Goal: Task Accomplishment & Management: Manage account settings

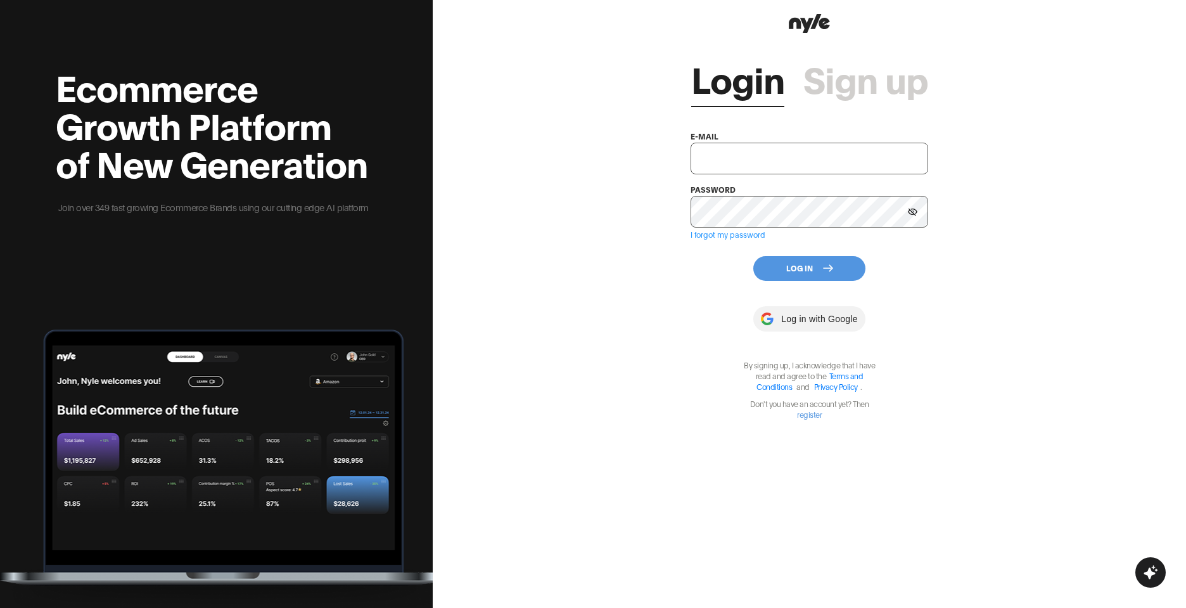
click at [699, 154] on input "text" at bounding box center [810, 159] width 238 height 32
paste input "shopifytest@nyle.ai"
type input "shopifytest@nyle.ai"
click at [918, 215] on button at bounding box center [912, 211] width 19 height 19
click at [815, 269] on button "Log In" at bounding box center [809, 268] width 112 height 25
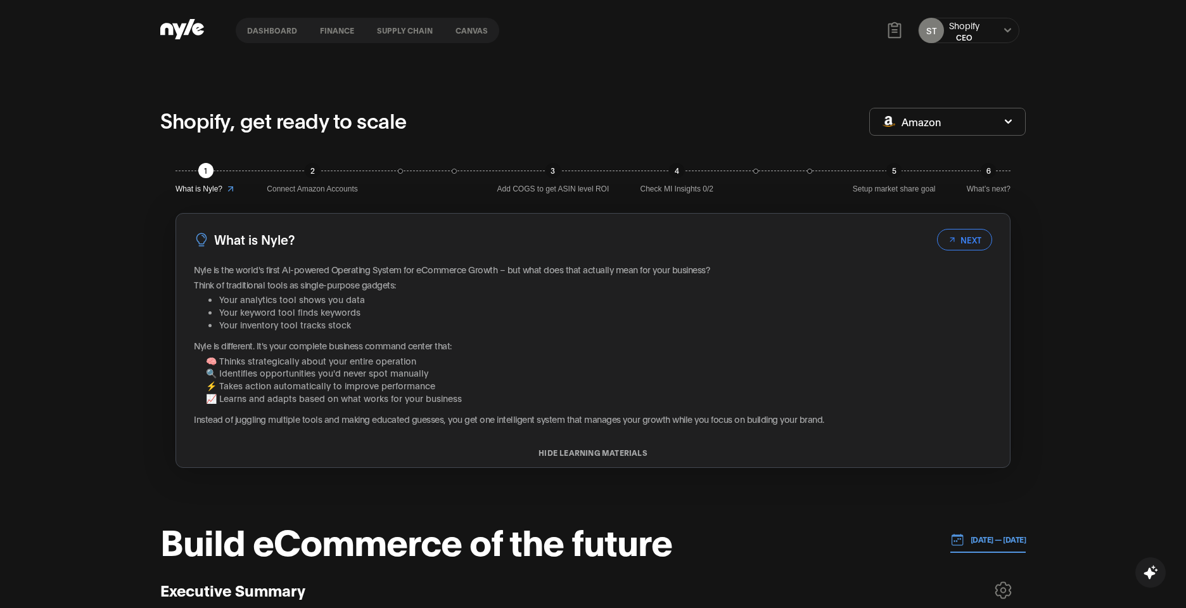
click at [966, 32] on div "CEO" at bounding box center [964, 37] width 30 height 11
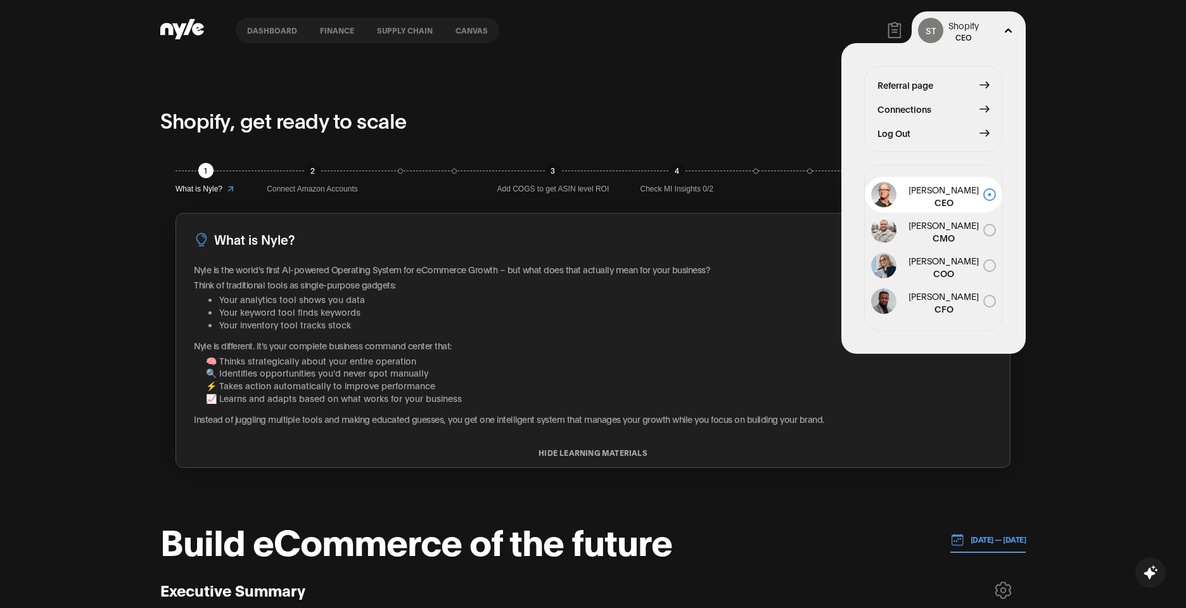
click at [920, 111] on span "Connections" at bounding box center [904, 109] width 54 height 14
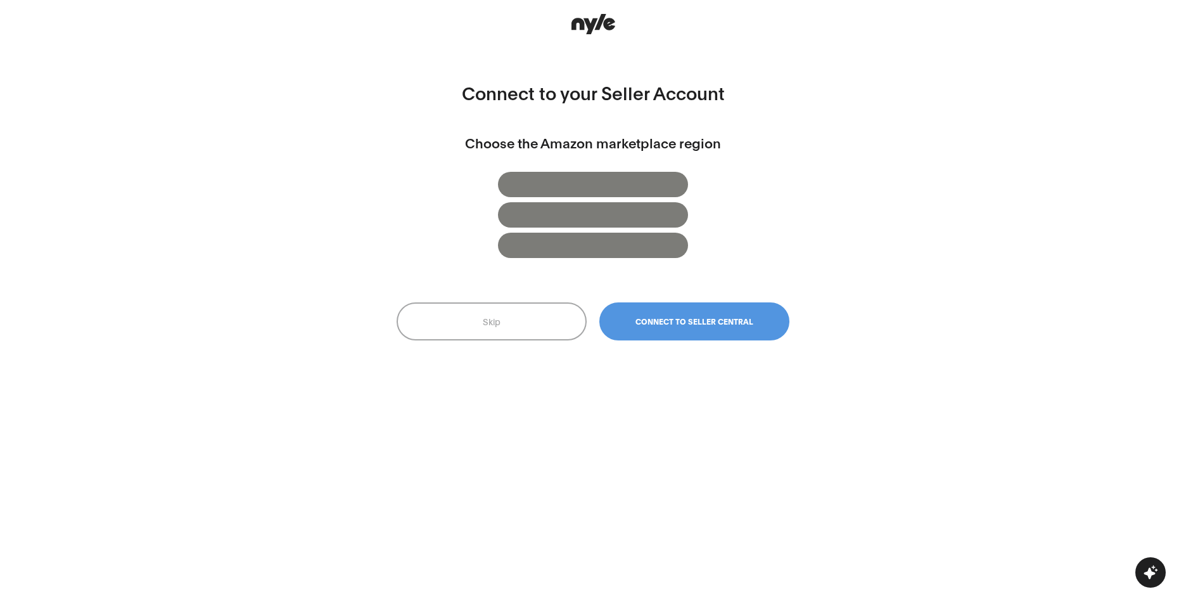
click at [513, 331] on button "Skip" at bounding box center [492, 321] width 190 height 38
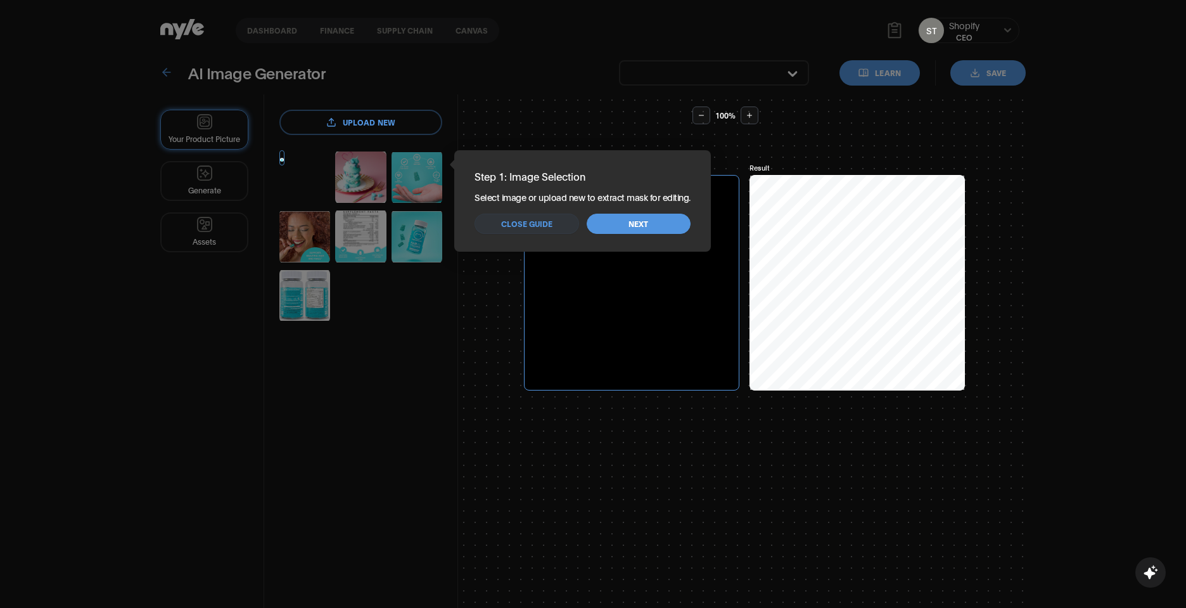
click at [568, 250] on div "Step 1: Image Selection Select image or upload new to extract mask for editing.…" at bounding box center [582, 200] width 257 height 101
click at [542, 221] on span "Close guide" at bounding box center [526, 224] width 51 height 12
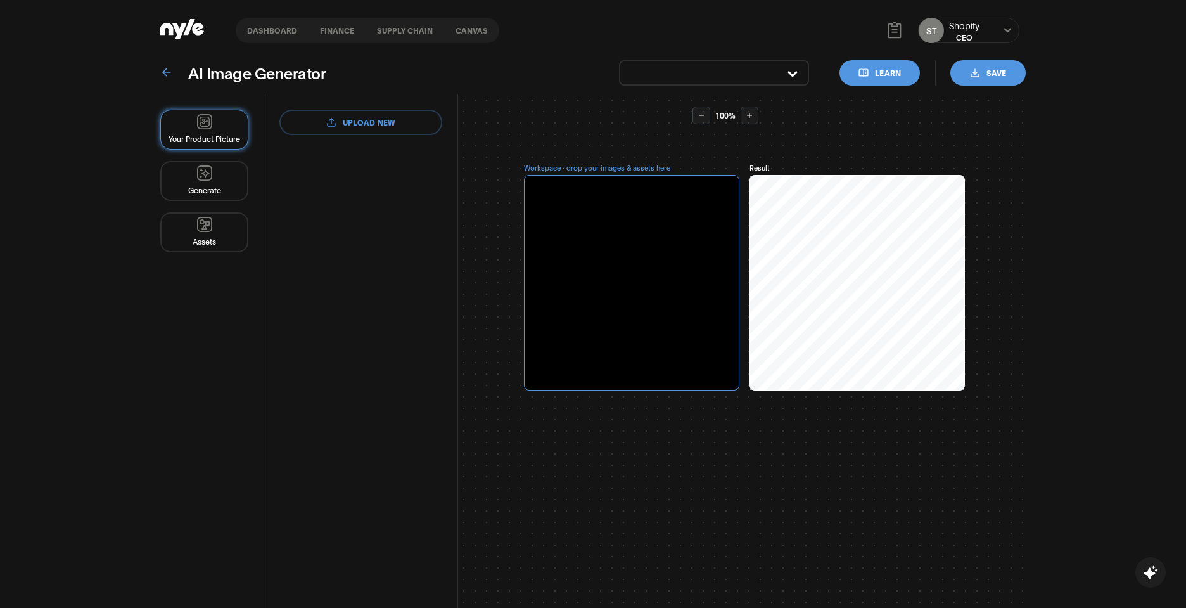
click at [974, 32] on div "CEO" at bounding box center [964, 37] width 30 height 11
click at [1061, 77] on div "AI Image Generator Learn Save Your Product Picture Generate Assets upload new r…" at bounding box center [593, 365] width 1186 height 608
click at [277, 24] on nav "Dashboard finance Supply chain Canvas" at bounding box center [368, 30] width 264 height 25
click at [272, 33] on button "Dashboard" at bounding box center [272, 30] width 73 height 9
click at [168, 74] on icon at bounding box center [166, 72] width 13 height 13
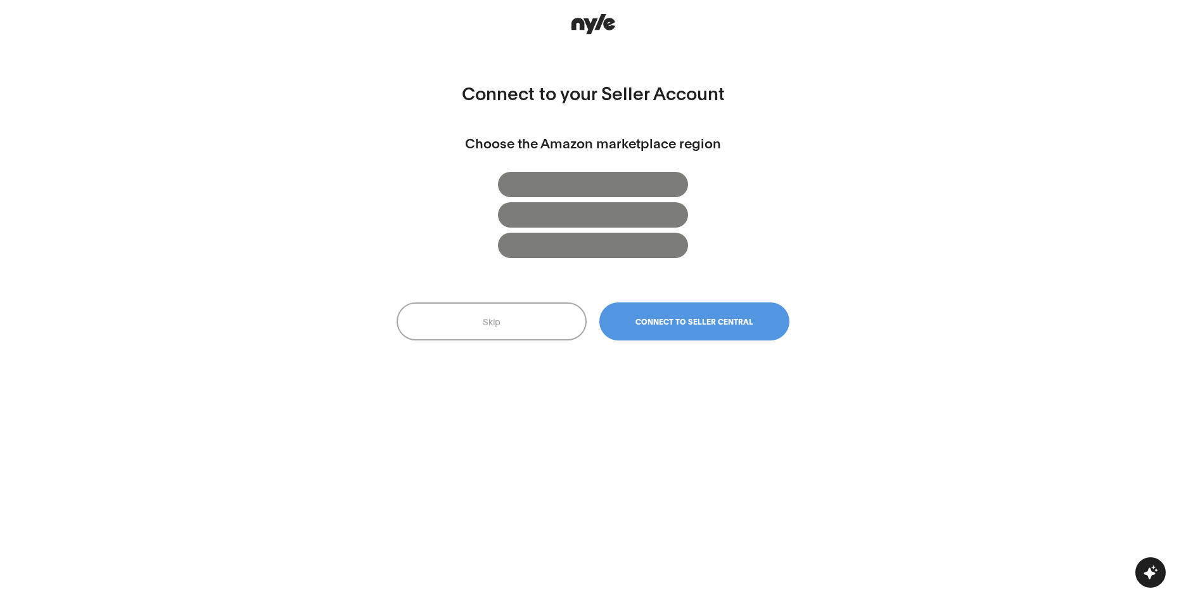
click at [574, 179] on div at bounding box center [593, 184] width 190 height 25
click at [575, 215] on div at bounding box center [593, 214] width 190 height 25
click at [581, 251] on div at bounding box center [593, 244] width 190 height 25
click at [679, 325] on span "Connect to Seller Central" at bounding box center [694, 321] width 118 height 9
click at [689, 324] on span "Connect to Seller Central" at bounding box center [694, 321] width 118 height 9
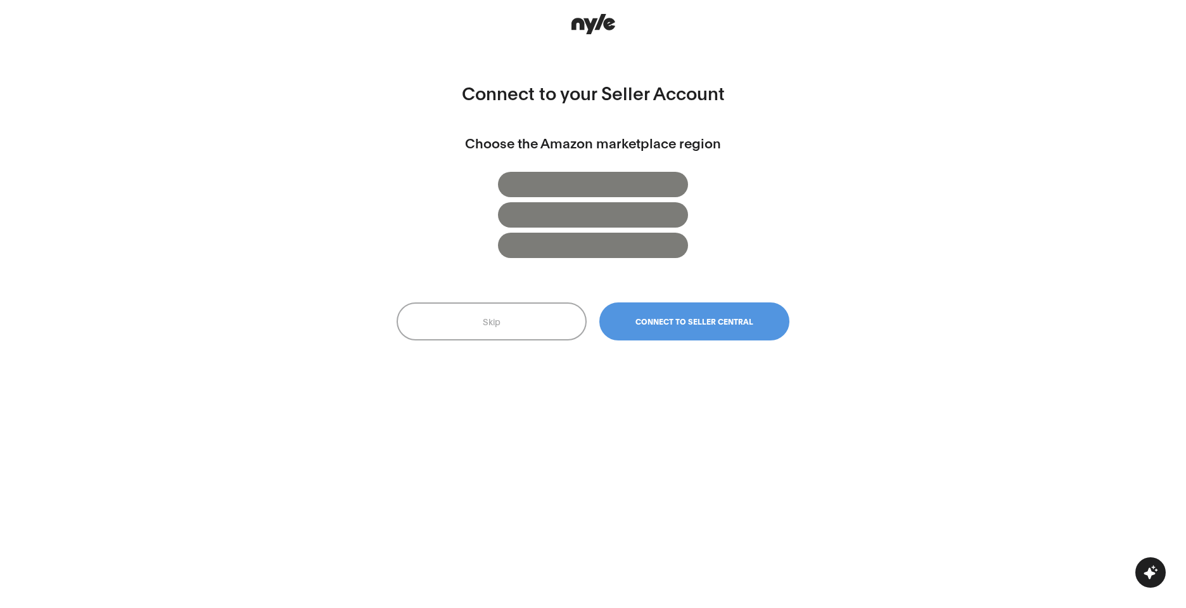
click at [509, 323] on button "Skip" at bounding box center [492, 321] width 190 height 38
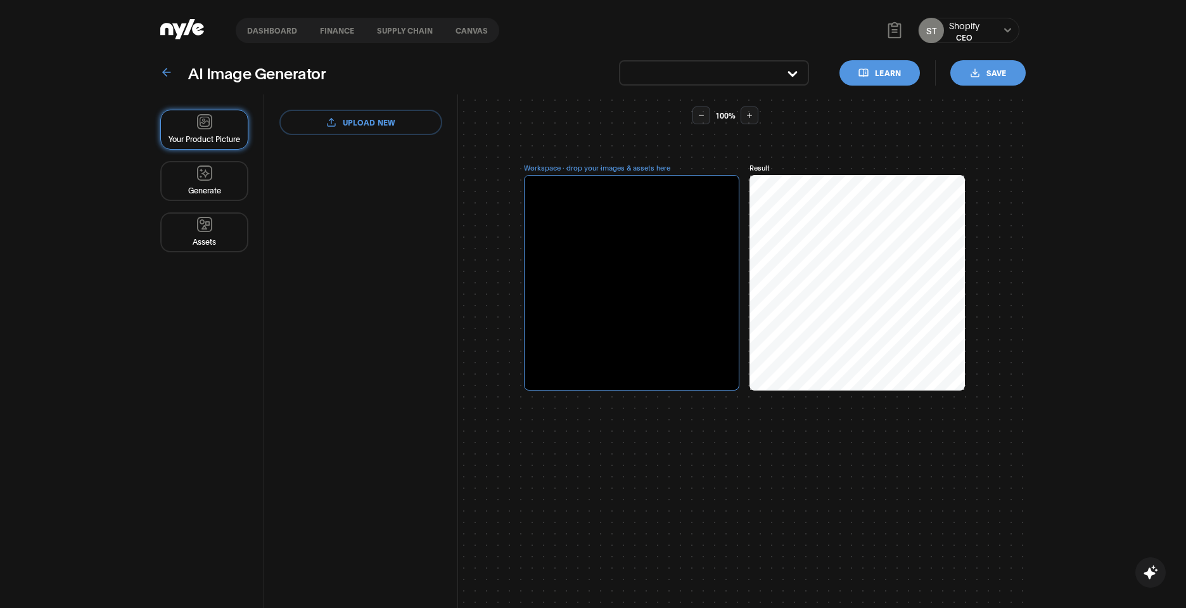
click at [967, 32] on div "CEO" at bounding box center [964, 37] width 30 height 11
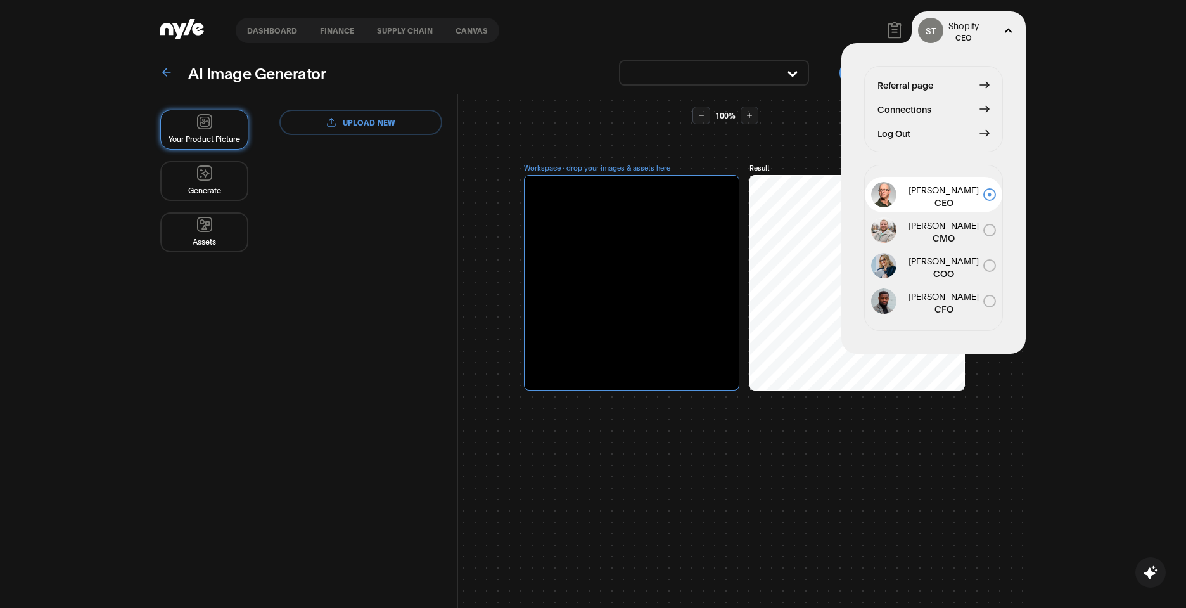
click at [964, 107] on button "Connections" at bounding box center [933, 109] width 112 height 14
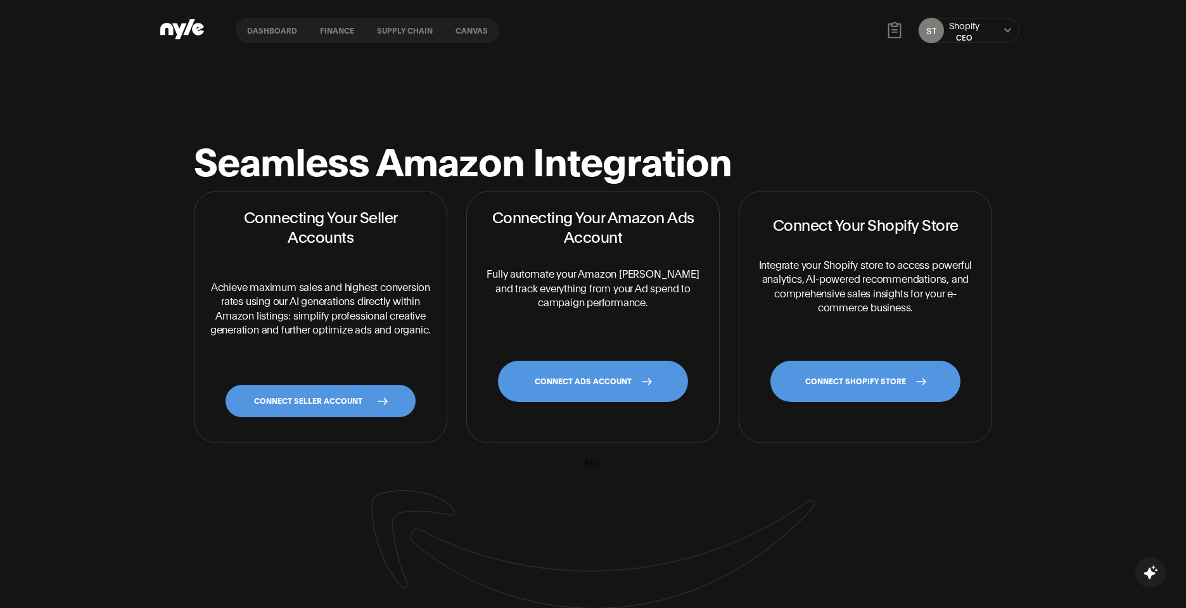
click at [958, 37] on div "CEO" at bounding box center [964, 37] width 30 height 11
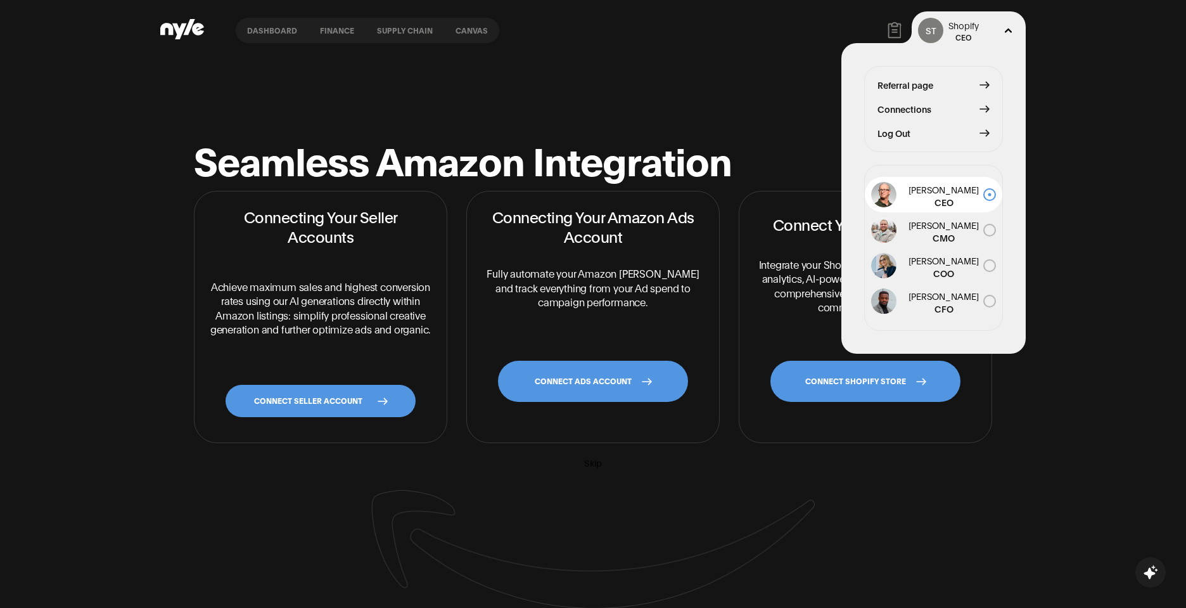
click at [663, 130] on div "Seamless Amazon Integration Connecting Your Seller Accounts Achieve maximum sal…" at bounding box center [593, 374] width 824 height 557
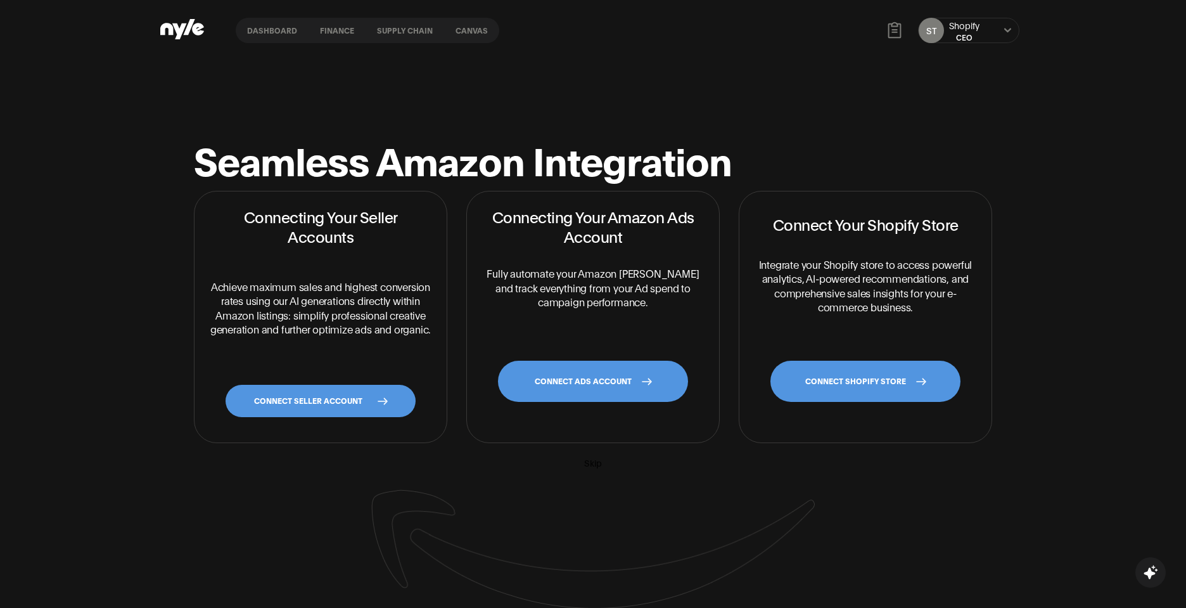
click at [900, 389] on link "CONNECT SHOPIFY STORE" at bounding box center [865, 380] width 190 height 41
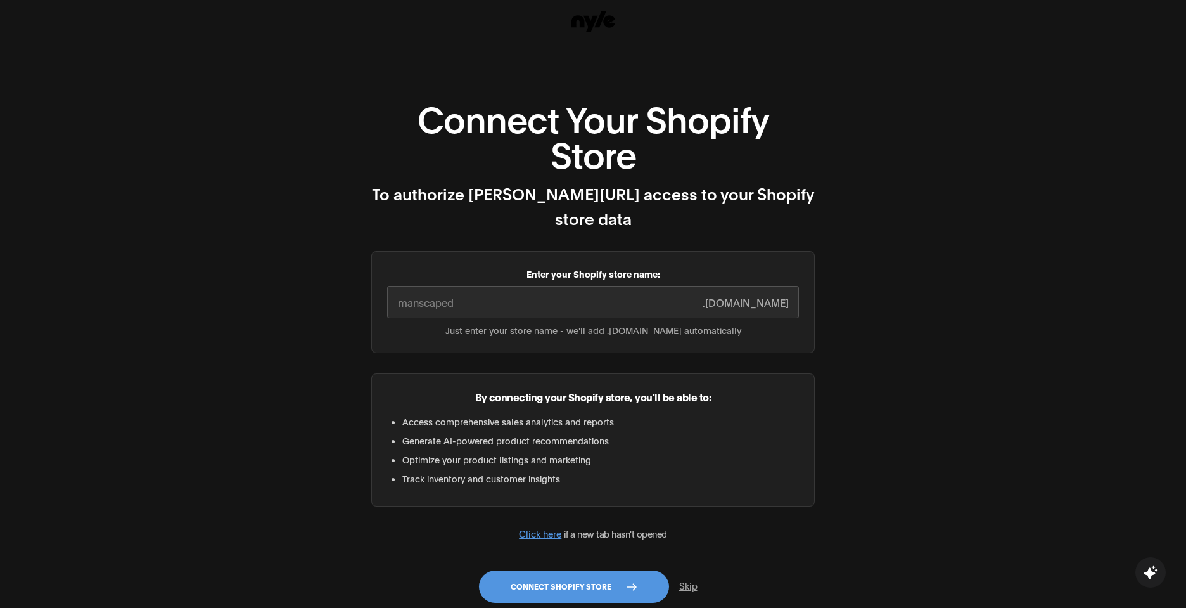
scroll to position [35, 0]
click at [580, 285] on input "Enter your Shopify store name:" at bounding box center [593, 301] width 412 height 32
paste input "[DOMAIN_NAME]"
drag, startPoint x: 554, startPoint y: 277, endPoint x: 451, endPoint y: 272, distance: 103.4
click at [451, 285] on input "[DOMAIN_NAME]" at bounding box center [593, 301] width 412 height 32
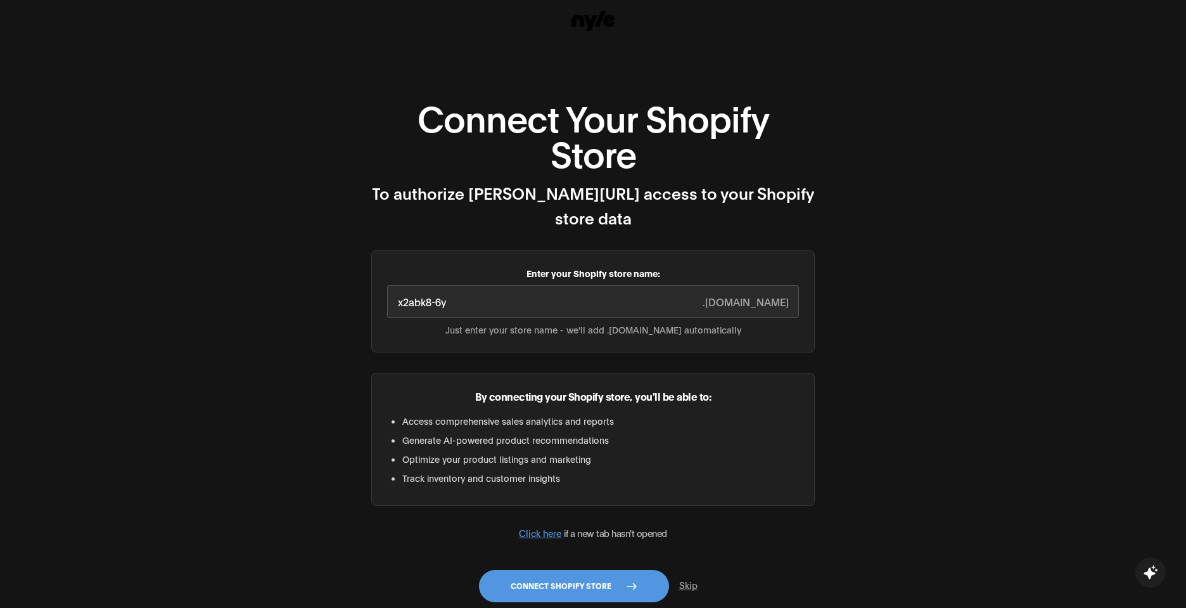
type input "x2abk8-6y"
click at [594, 570] on button "Connect Shopify Store" at bounding box center [574, 586] width 190 height 32
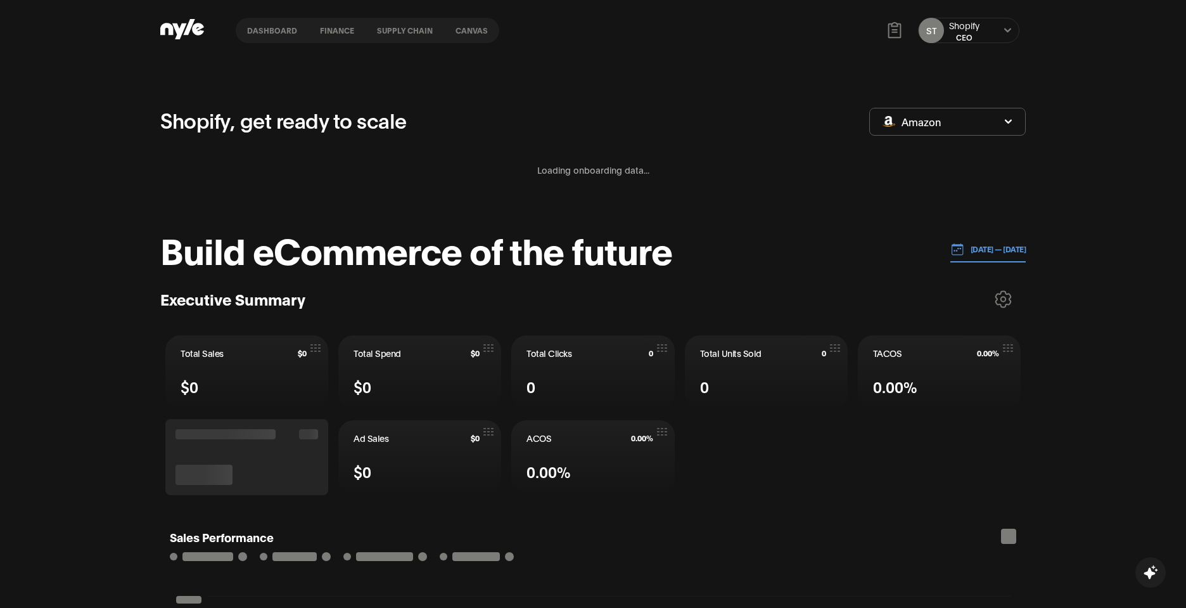
click at [979, 27] on div "Shopify" at bounding box center [964, 25] width 30 height 13
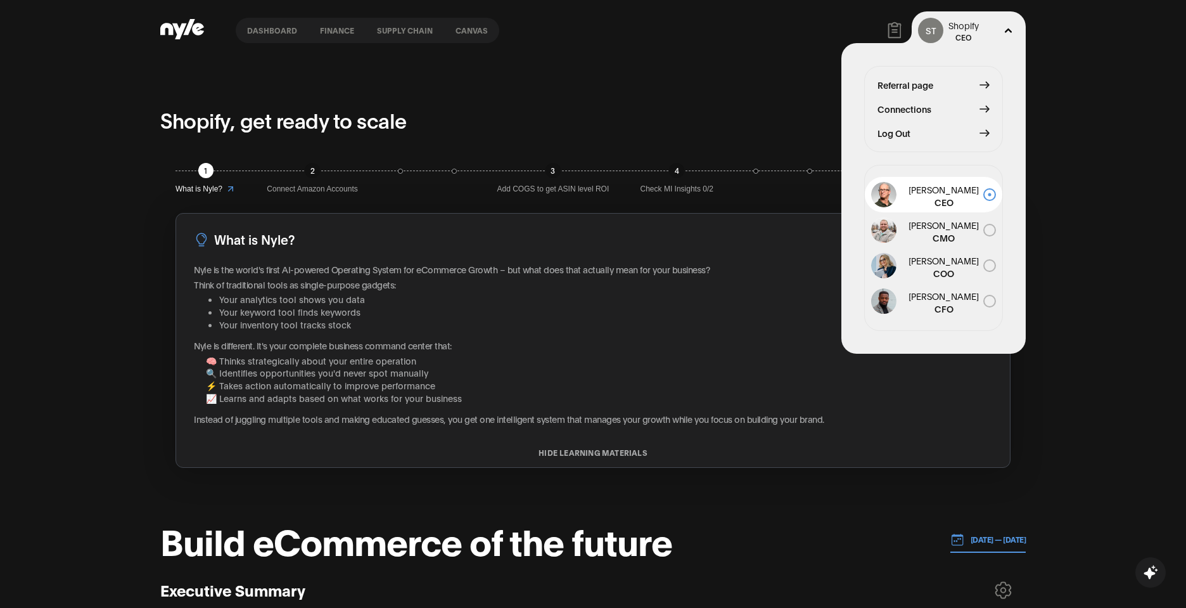
click at [924, 110] on span "Connections" at bounding box center [904, 109] width 54 height 14
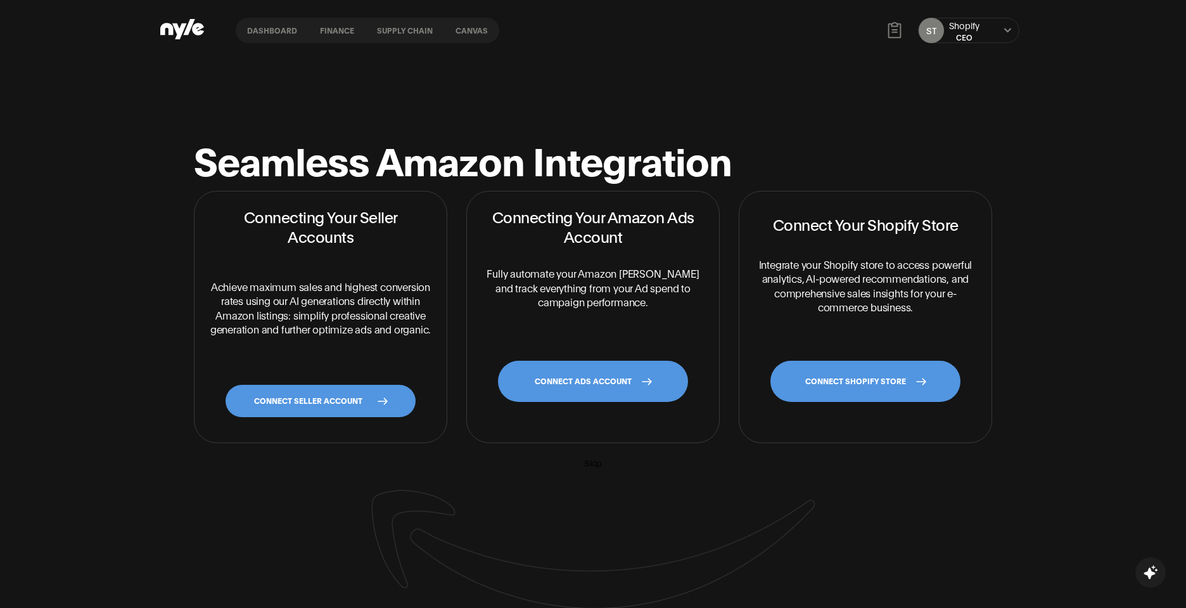
click at [847, 388] on link "CONNECT SHOPIFY STORE" at bounding box center [865, 380] width 190 height 41
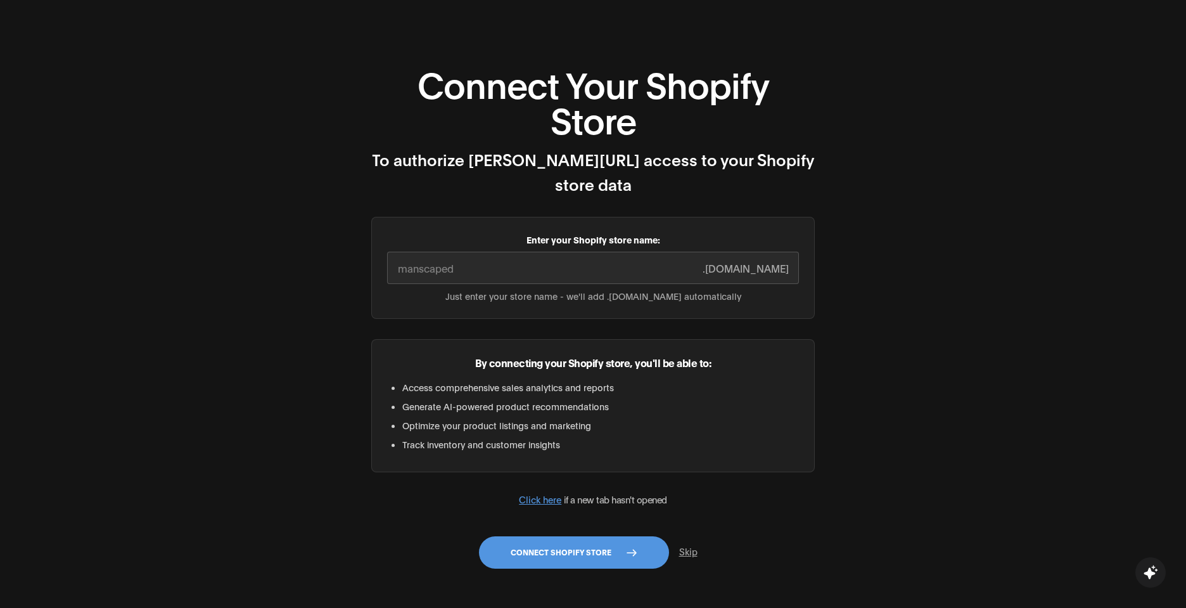
scroll to position [79, 0]
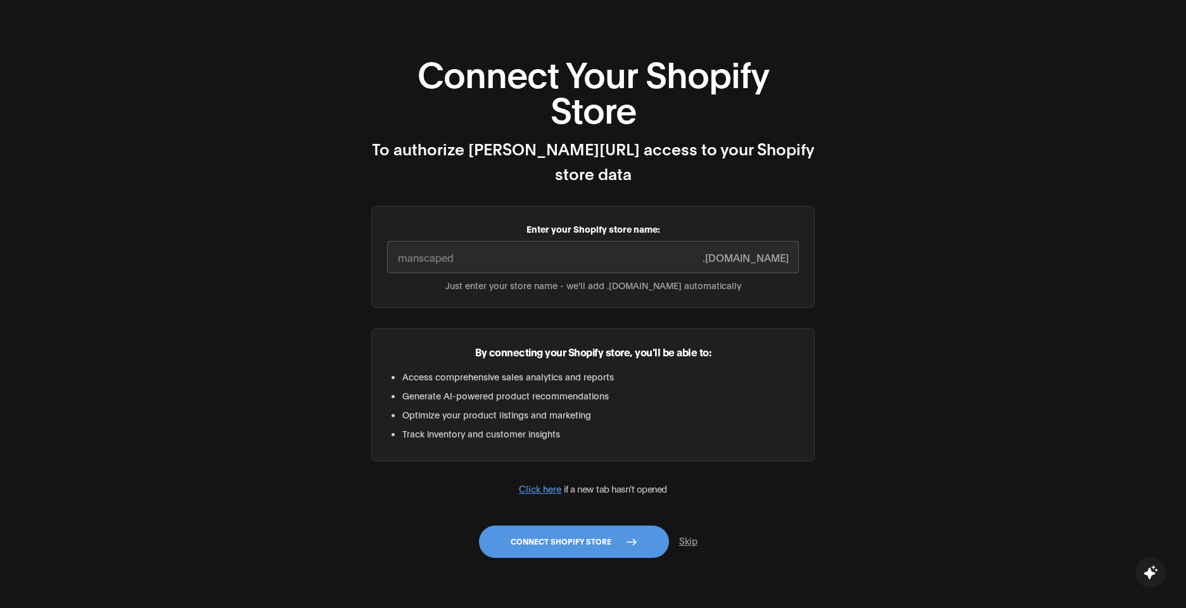
click at [454, 244] on input "Enter your Shopify store name:" at bounding box center [593, 257] width 412 height 32
paste input "x2abk8-6y.myshopify.com"
type input "x2abk8-6y"
click at [601, 525] on button "Connect Shopify Store" at bounding box center [574, 541] width 190 height 32
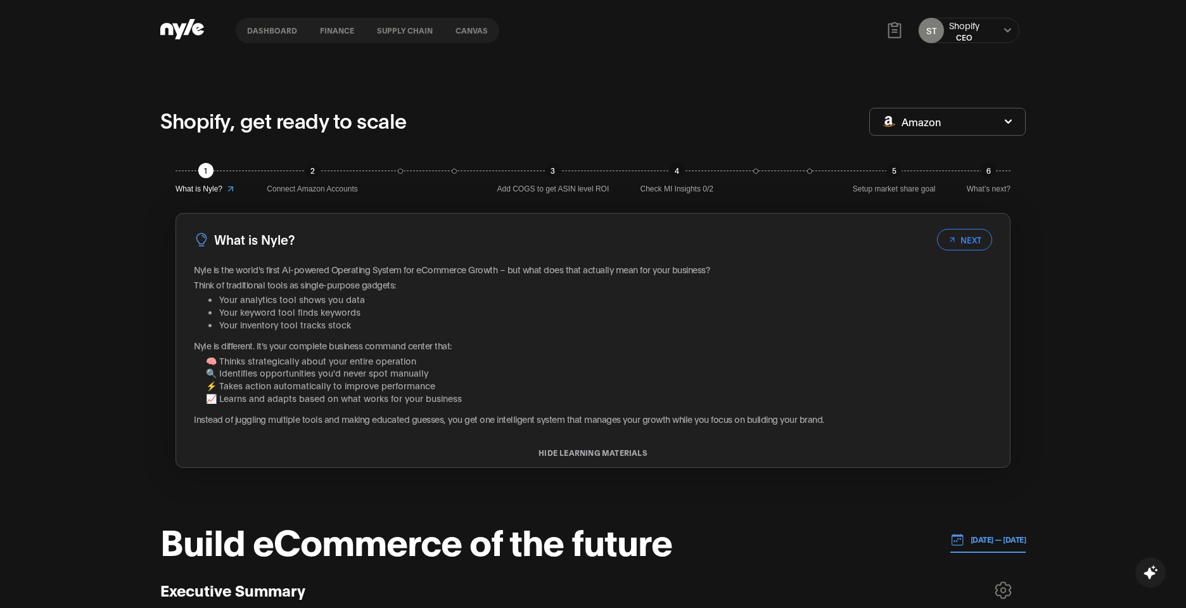
click at [268, 34] on button "Dashboard" at bounding box center [272, 30] width 73 height 9
click at [270, 26] on button "Dashboard" at bounding box center [272, 30] width 73 height 9
click at [270, 32] on button "Dashboard" at bounding box center [272, 30] width 73 height 9
click at [933, 119] on span "Amazon" at bounding box center [920, 122] width 39 height 14
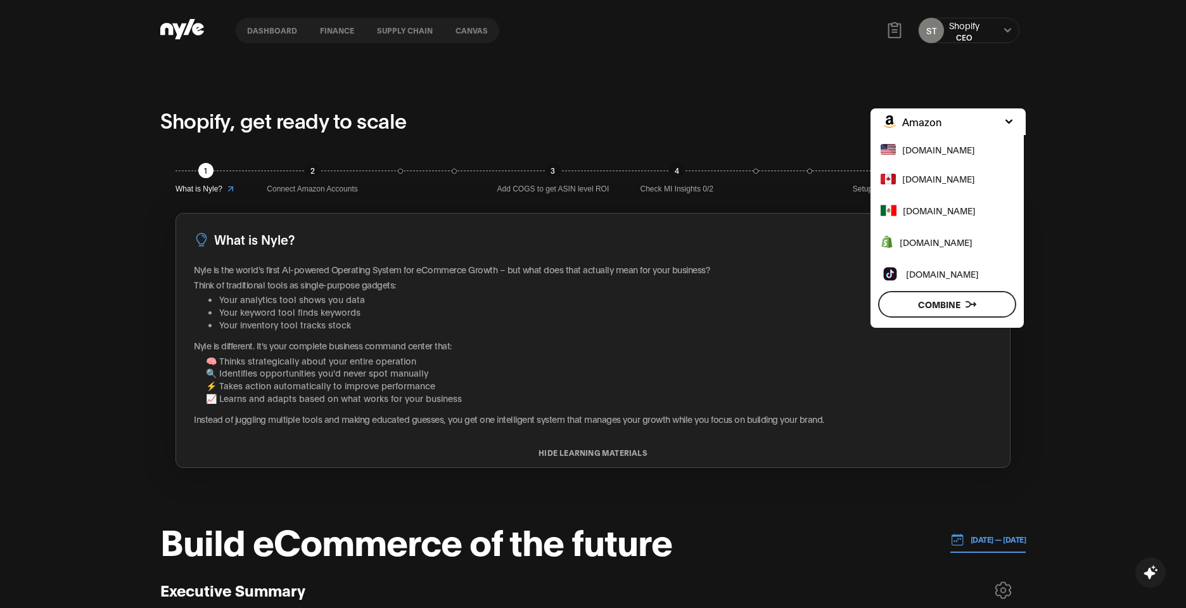
click at [934, 246] on span "www.shopify.com" at bounding box center [936, 242] width 73 height 14
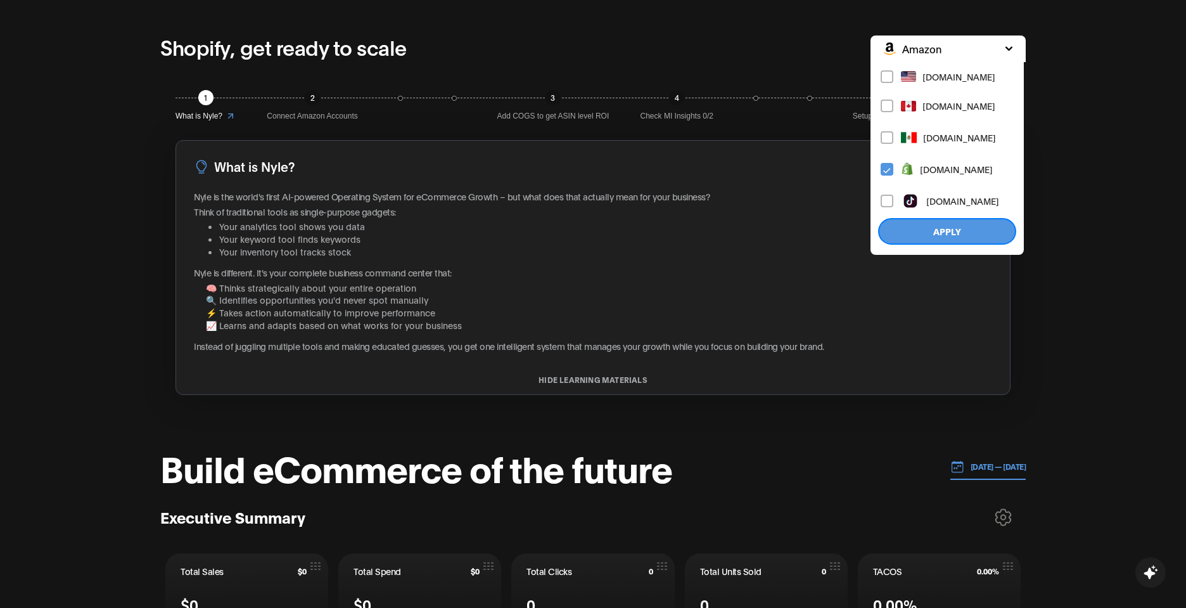
scroll to position [77, 0]
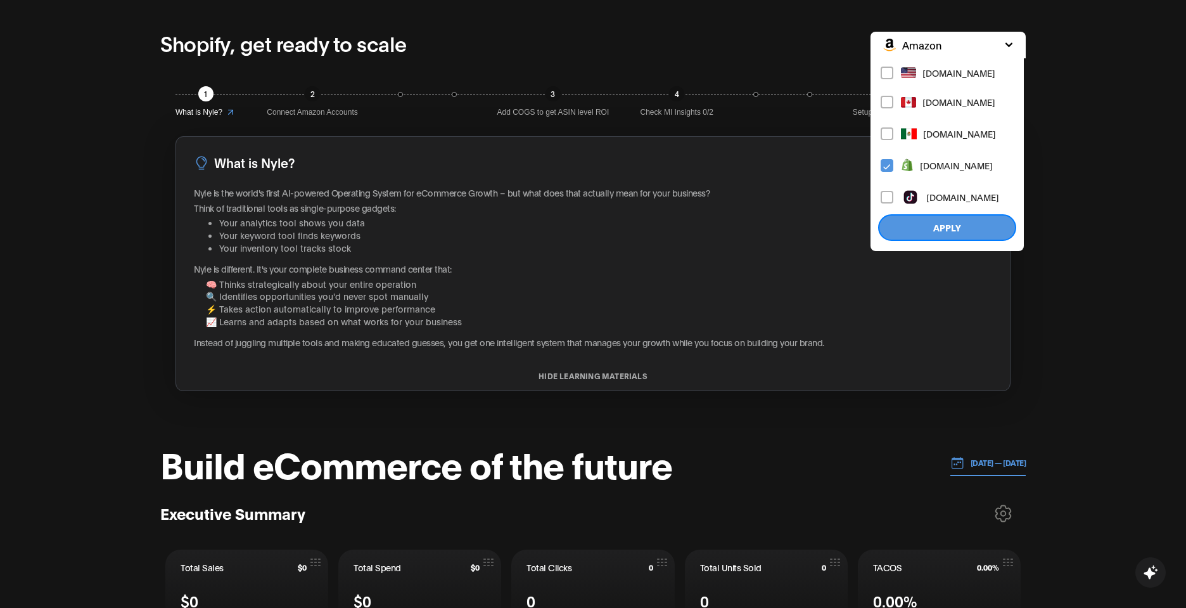
click at [948, 224] on button "Apply" at bounding box center [947, 227] width 138 height 27
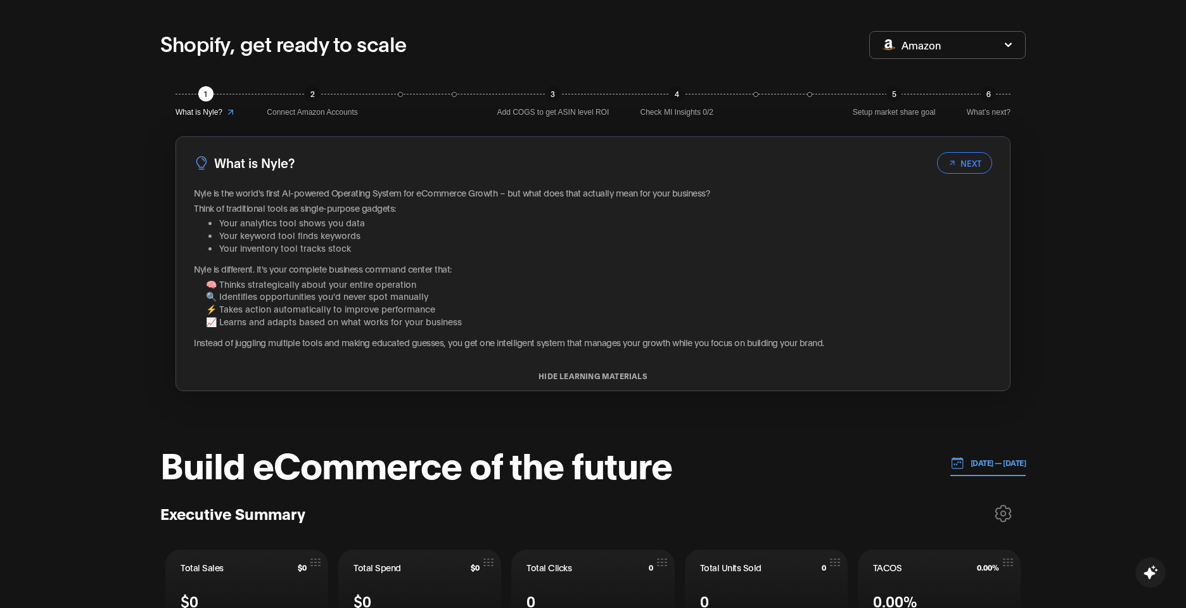
scroll to position [0, 0]
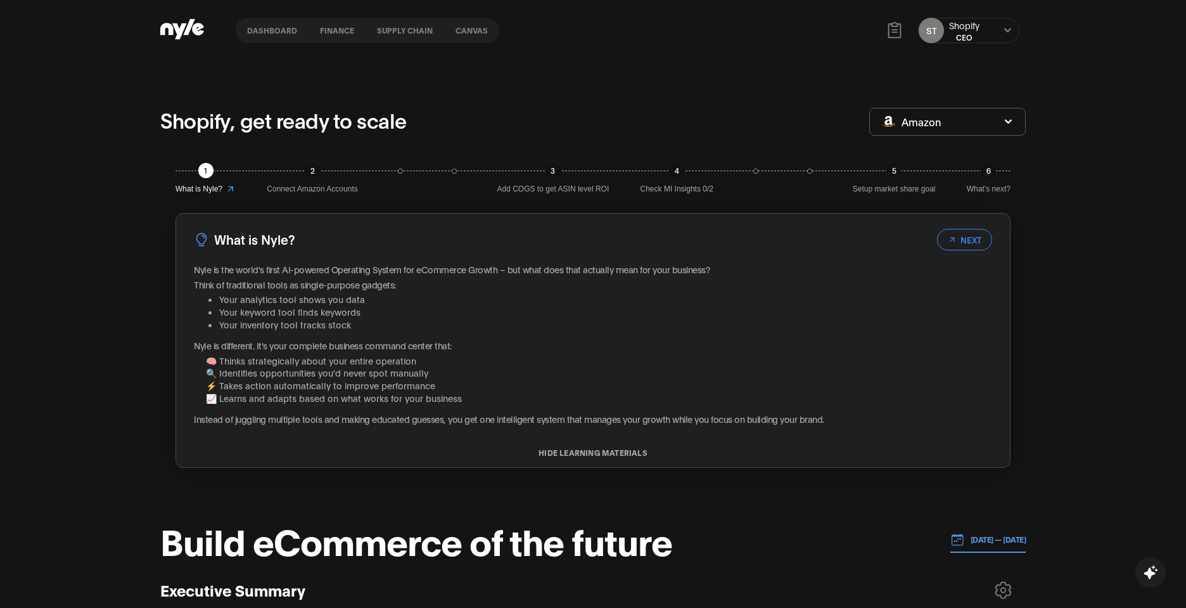
click at [915, 122] on span "Amazon" at bounding box center [920, 122] width 39 height 14
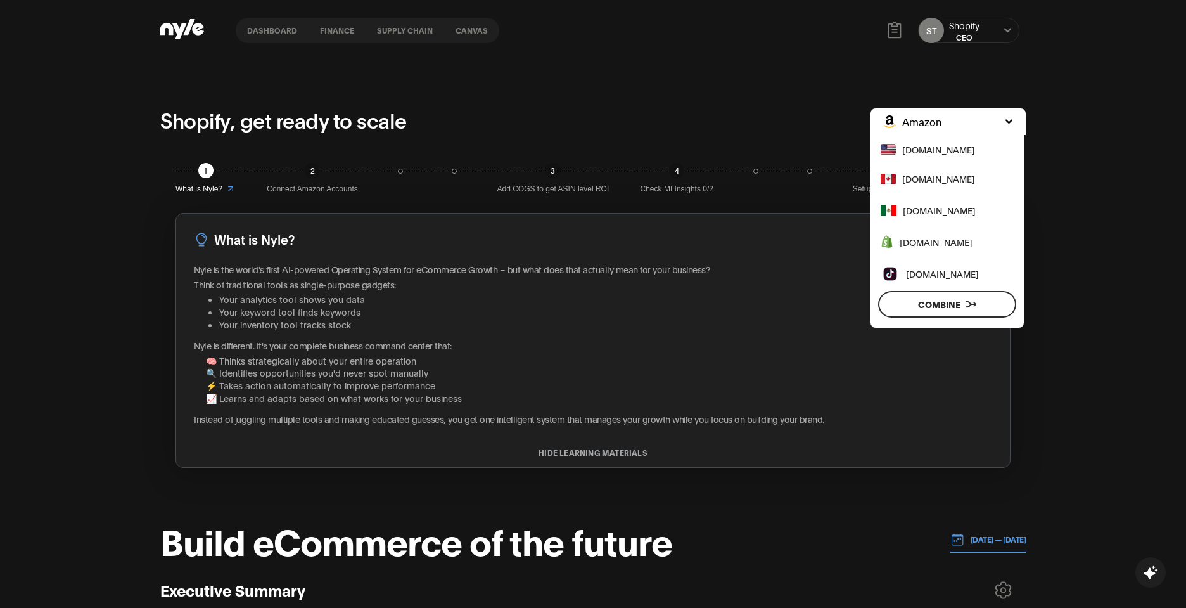
click at [915, 122] on span "Amazon" at bounding box center [921, 122] width 39 height 14
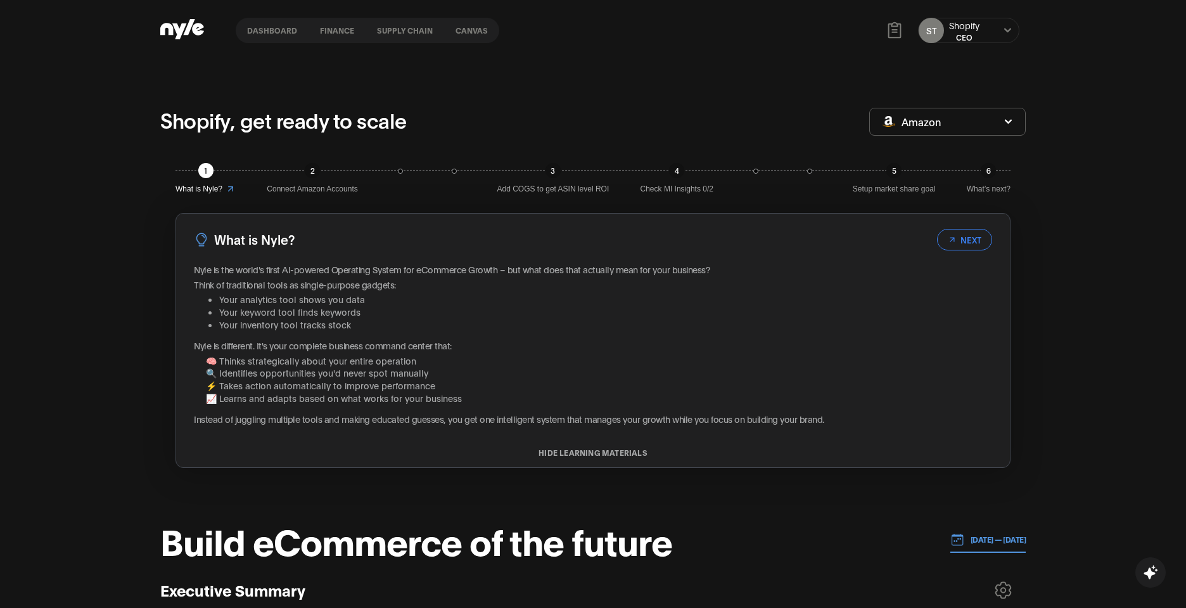
click at [978, 29] on div "Shopify" at bounding box center [964, 25] width 30 height 13
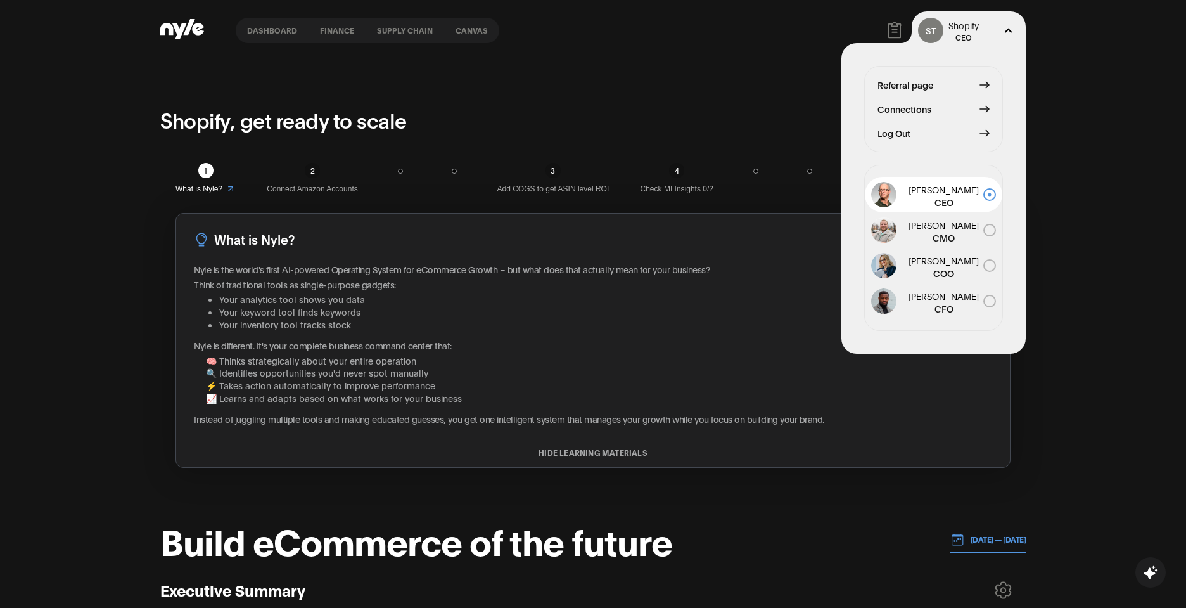
click at [916, 112] on span "Connections" at bounding box center [904, 109] width 54 height 14
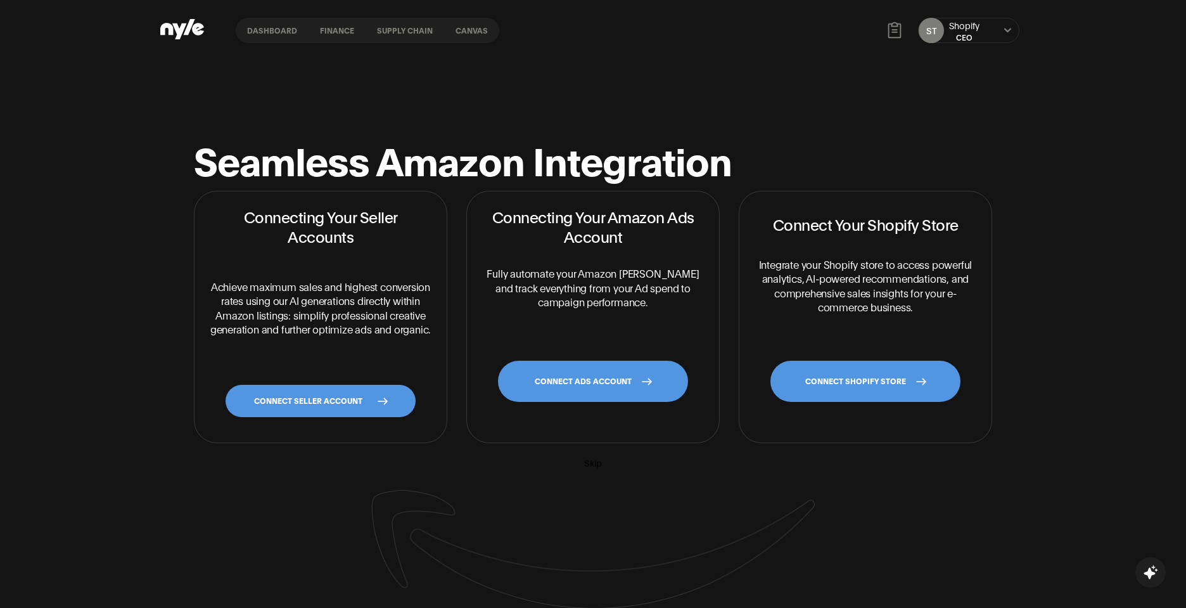
click at [857, 391] on link "CONNECT SHOPIFY STORE" at bounding box center [865, 380] width 190 height 41
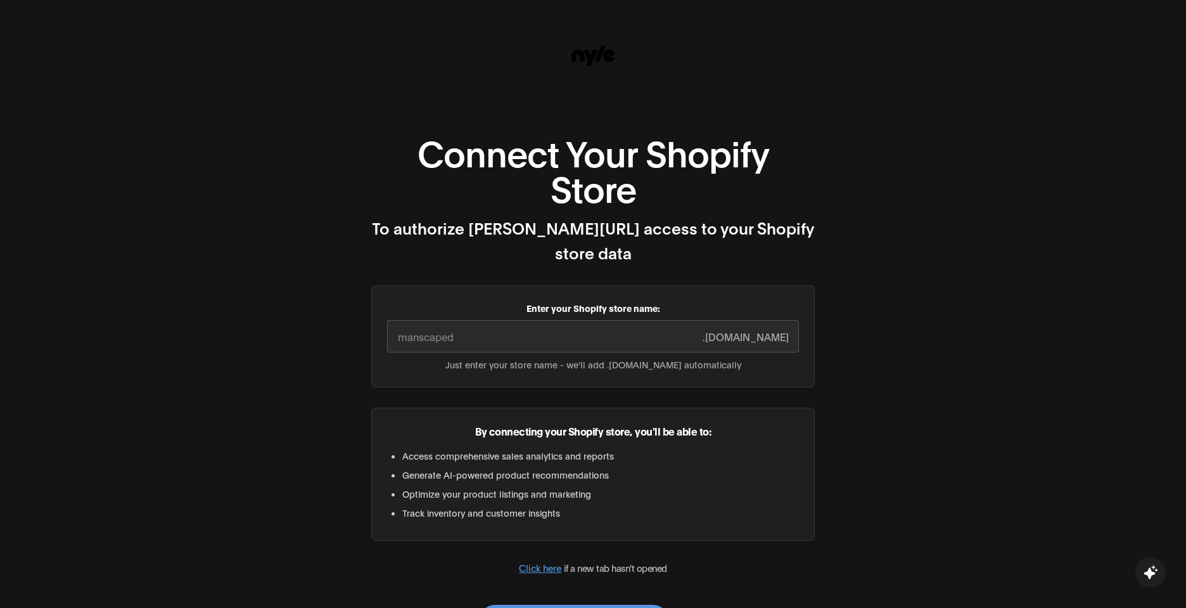
click at [518, 320] on input "Enter your Shopify store name:" at bounding box center [593, 336] width 412 height 32
paste input "[DOMAIN_NAME]"
type input "x2abk8-6y"
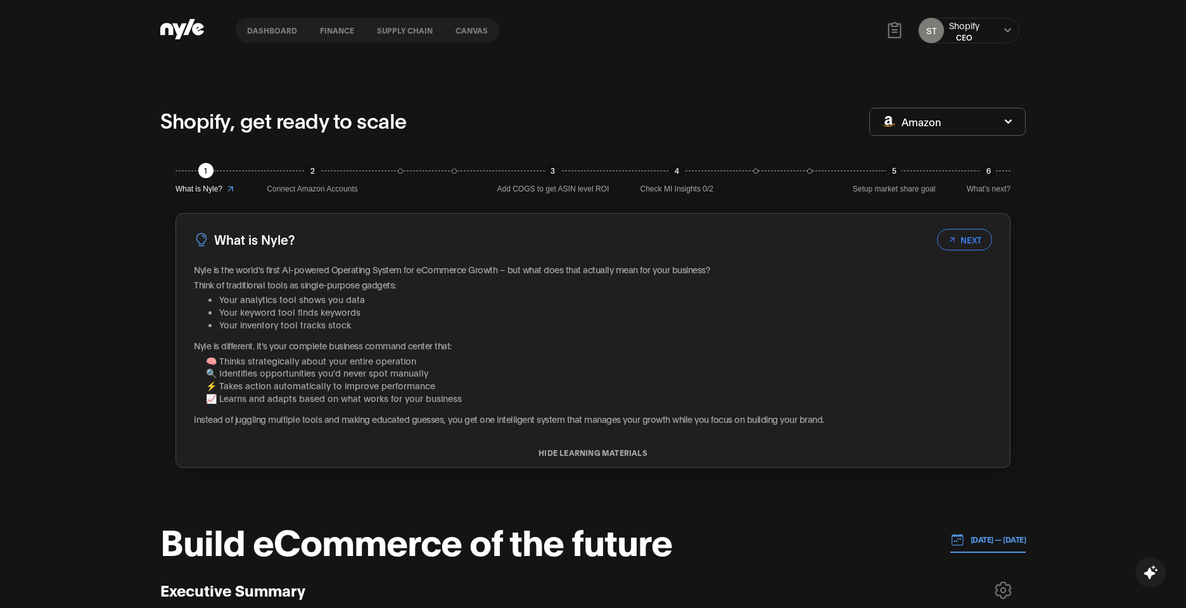
click at [978, 121] on button "Amazon" at bounding box center [947, 122] width 156 height 28
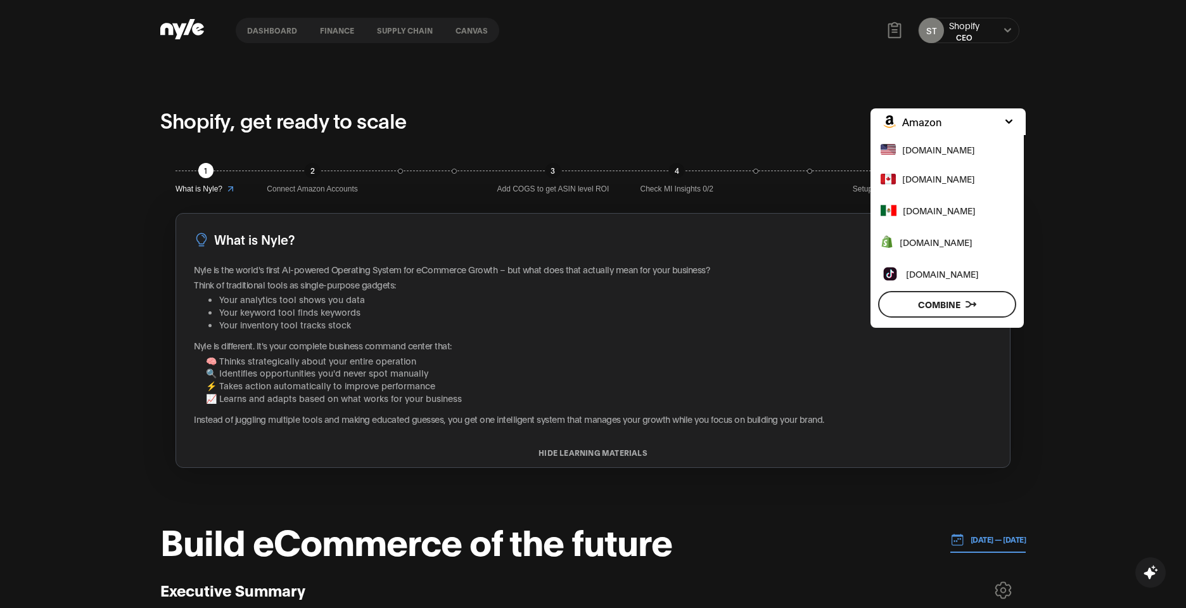
click at [939, 241] on span "[DOMAIN_NAME]" at bounding box center [936, 242] width 73 height 14
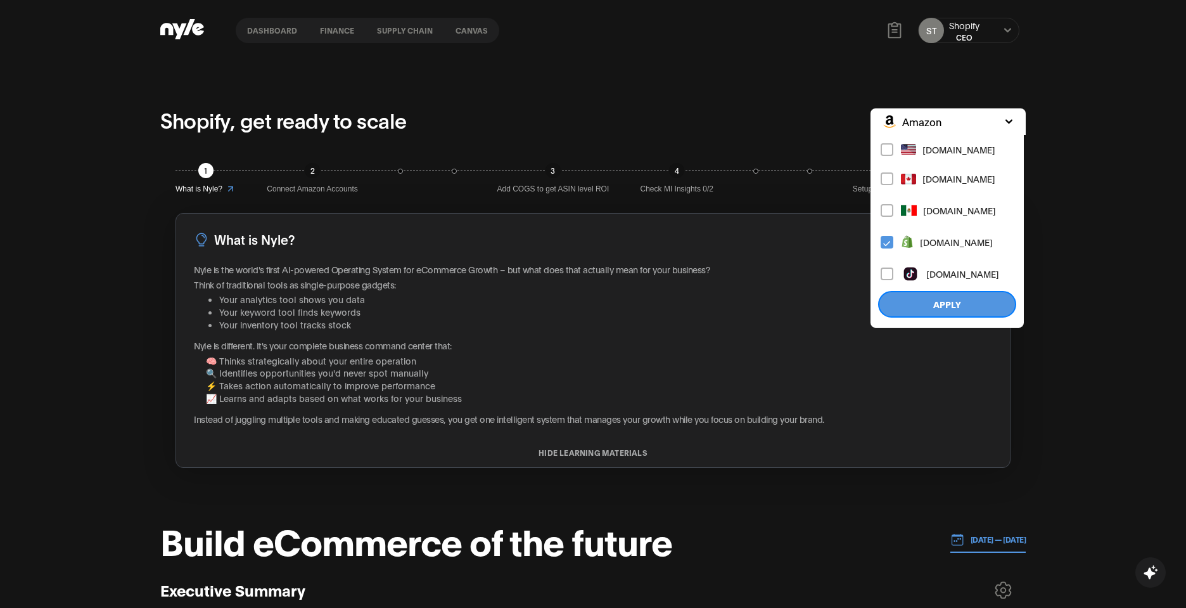
click at [951, 307] on button "Apply" at bounding box center [947, 304] width 138 height 27
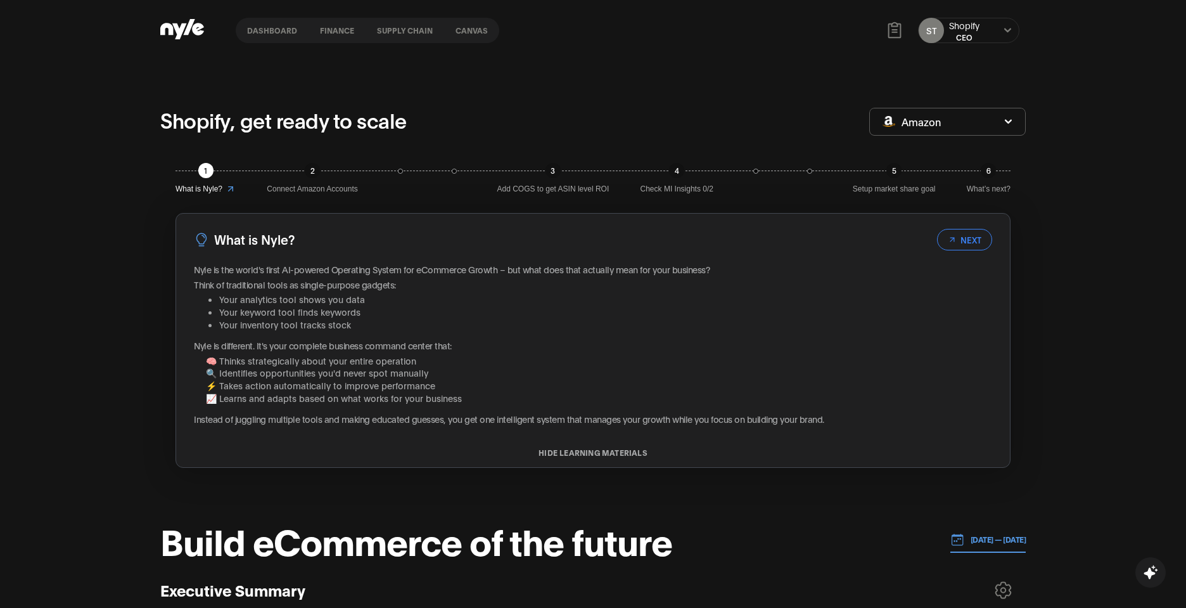
click at [987, 29] on div "ST Shopify CEO" at bounding box center [968, 30] width 101 height 25
click at [1003, 33] on icon at bounding box center [1007, 31] width 8 height 8
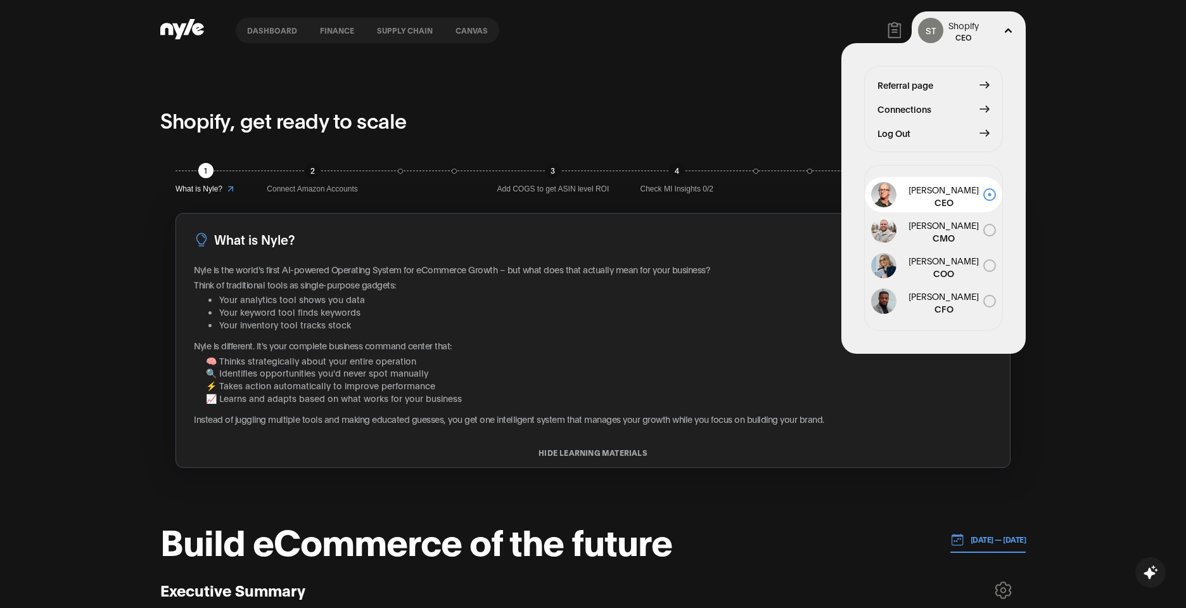
click at [949, 111] on button "Connections" at bounding box center [933, 109] width 112 height 14
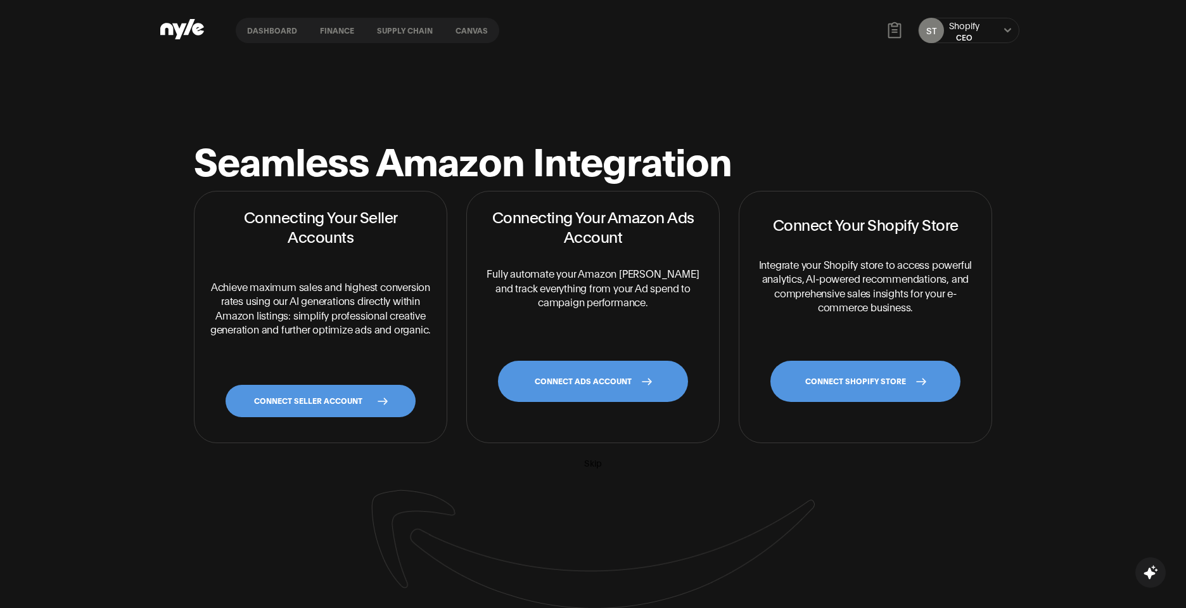
click at [887, 381] on link "CONNECT SHOPIFY STORE" at bounding box center [865, 380] width 190 height 41
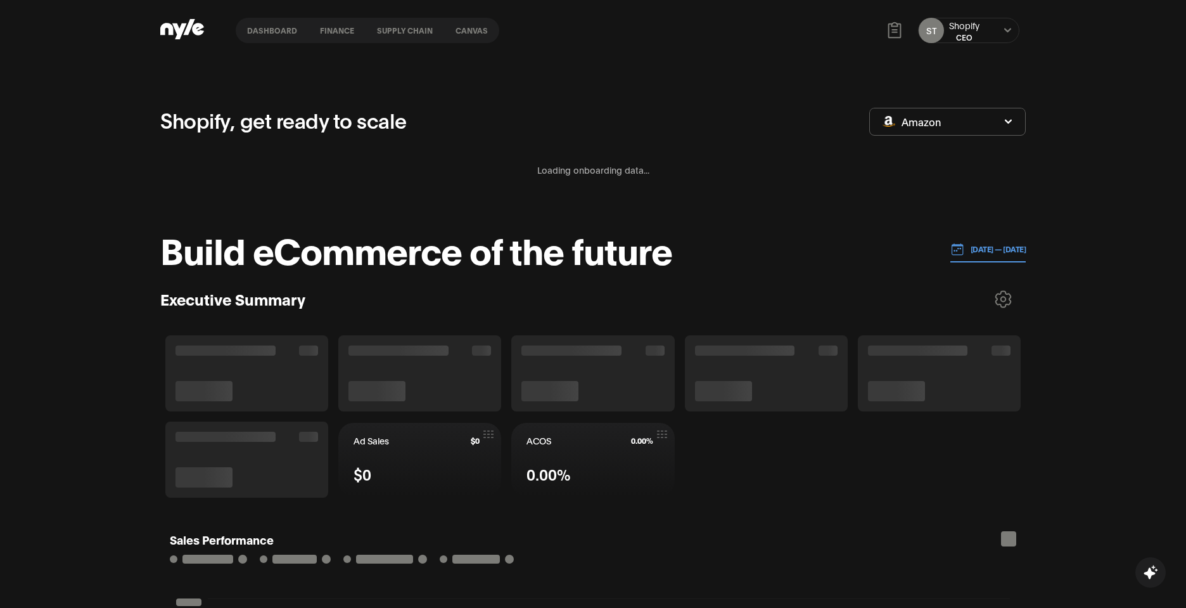
click at [977, 33] on div "CEO" at bounding box center [964, 37] width 30 height 11
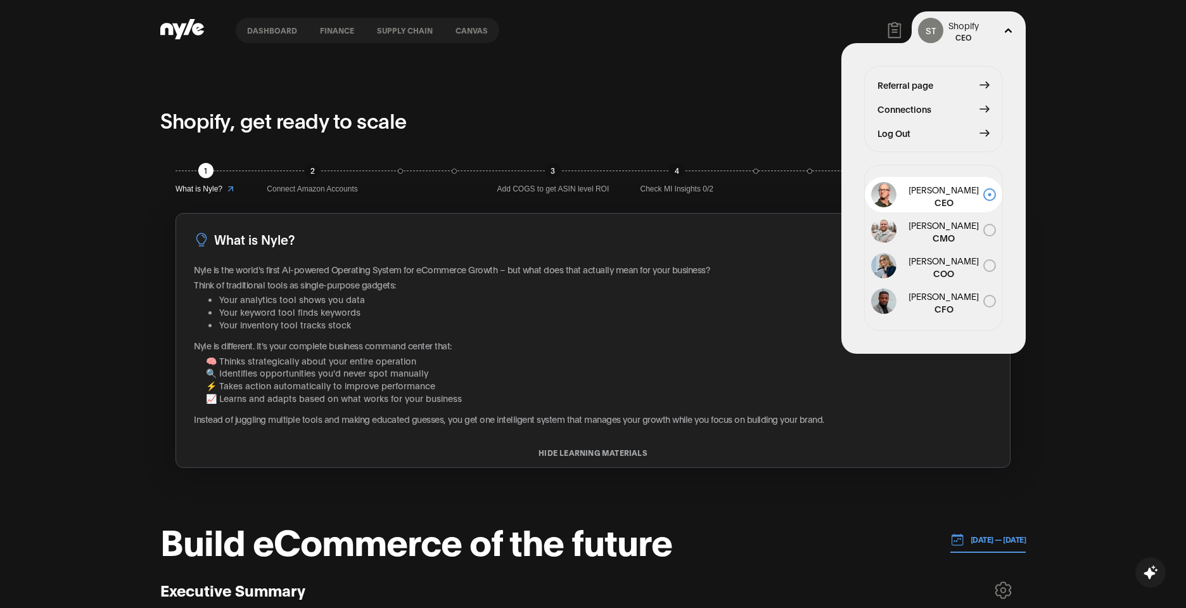
click at [929, 107] on span "Connections" at bounding box center [904, 109] width 54 height 14
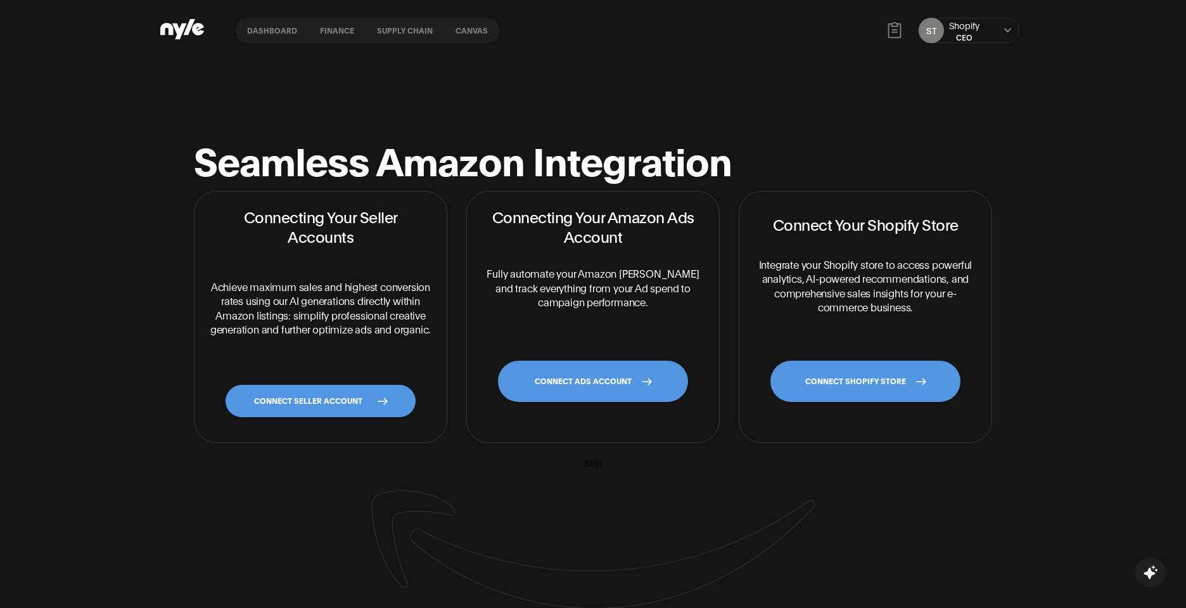
click at [904, 389] on link "CONNECT SHOPIFY STORE" at bounding box center [865, 380] width 190 height 41
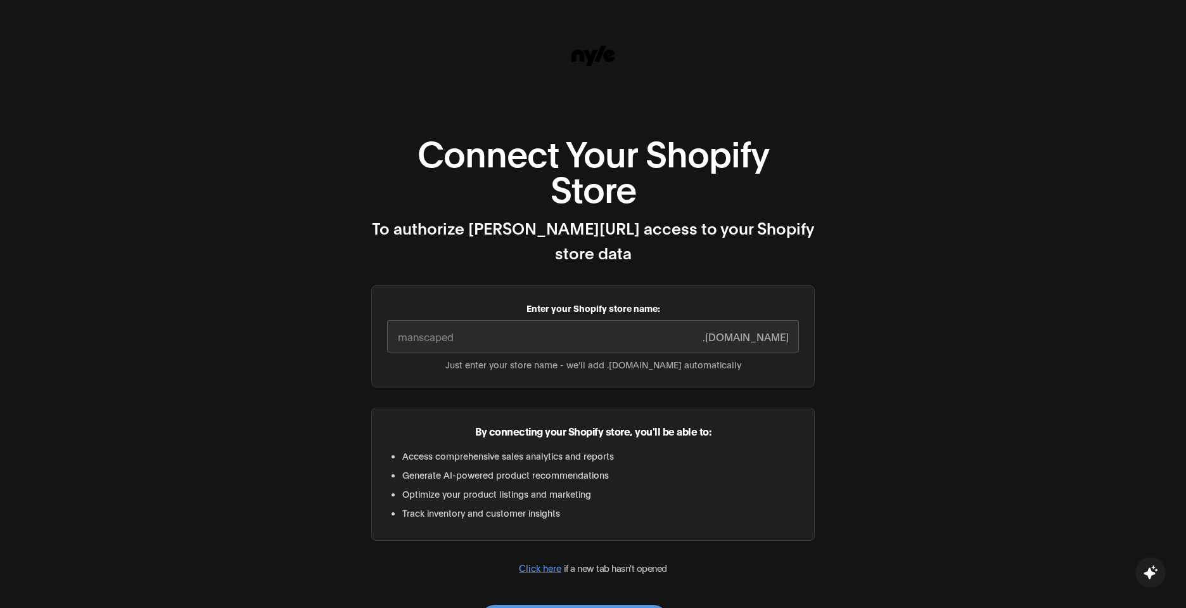
click at [579, 323] on input "Enter your Shopify store name:" at bounding box center [593, 336] width 412 height 32
paste input "[URL][DOMAIN_NAME][DOMAIN_NAME]"
type input "[URL][DOMAIN_NAME][DOMAIN_NAME]"
paste input "[DOMAIN_NAME]"
drag, startPoint x: 531, startPoint y: 315, endPoint x: 455, endPoint y: 309, distance: 76.3
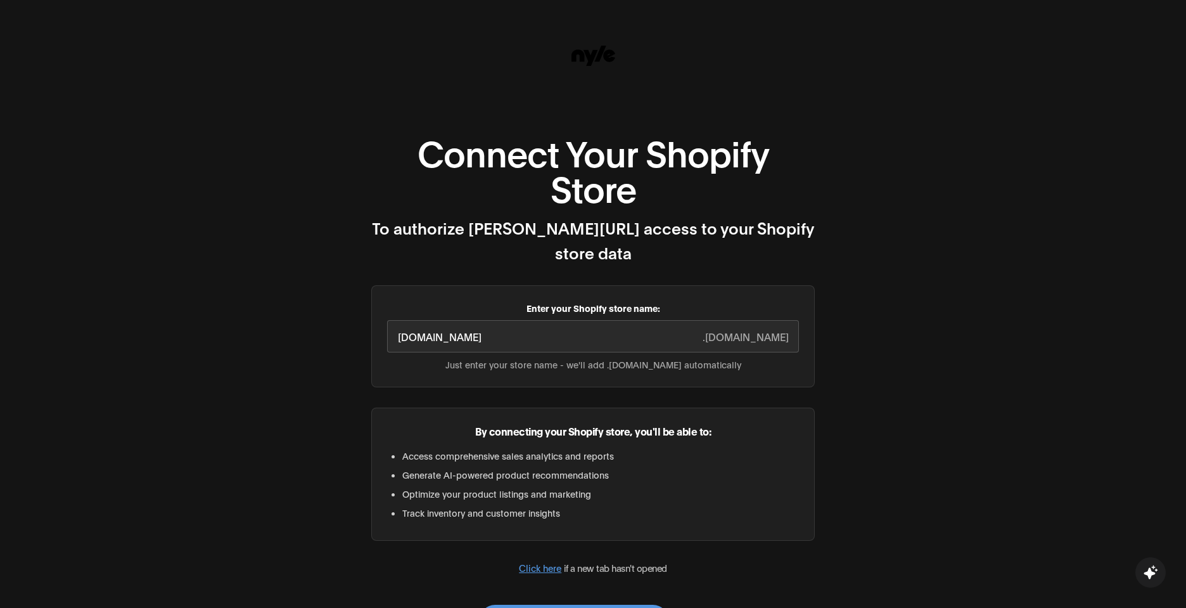
click at [455, 320] on input "[DOMAIN_NAME]" at bounding box center [593, 336] width 412 height 32
type input "x2abk8-6y"
